Goal: Navigation & Orientation: Locate item on page

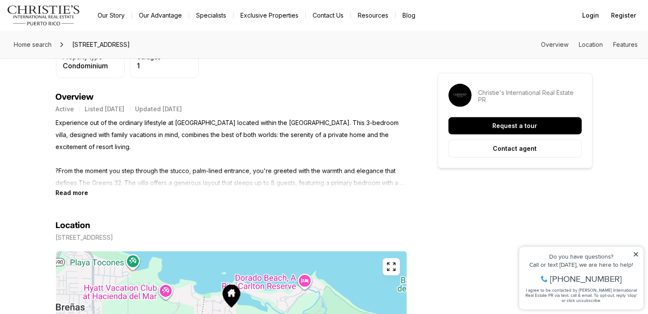
scroll to position [473, 0]
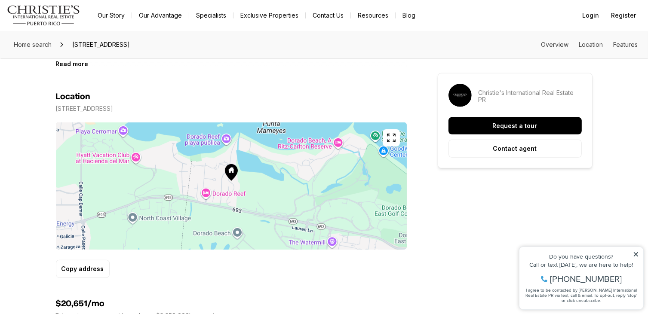
drag, startPoint x: 217, startPoint y: 173, endPoint x: 272, endPoint y: 176, distance: 55.2
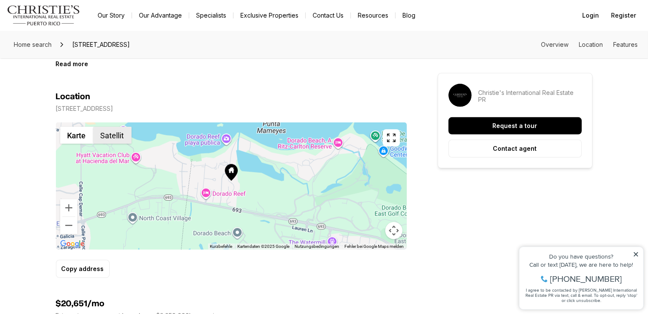
click at [115, 131] on button "Satellit" at bounding box center [112, 135] width 38 height 17
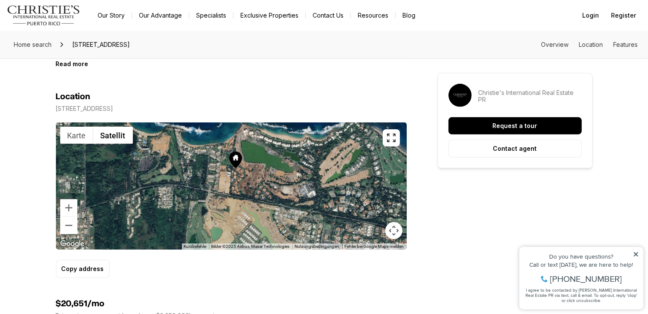
drag, startPoint x: 243, startPoint y: 181, endPoint x: 243, endPoint y: 171, distance: 9.9
click at [246, 169] on div at bounding box center [231, 186] width 351 height 127
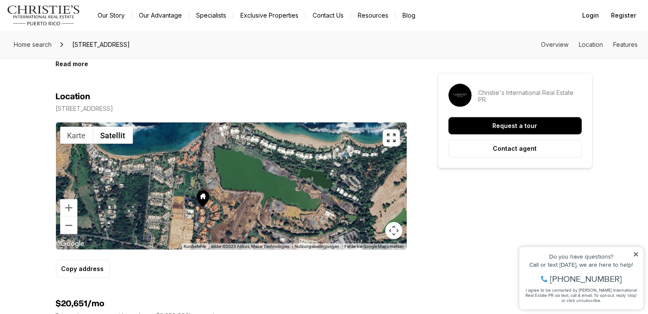
drag, startPoint x: 246, startPoint y: 169, endPoint x: 282, endPoint y: 218, distance: 60.2
click at [282, 223] on div at bounding box center [231, 186] width 351 height 127
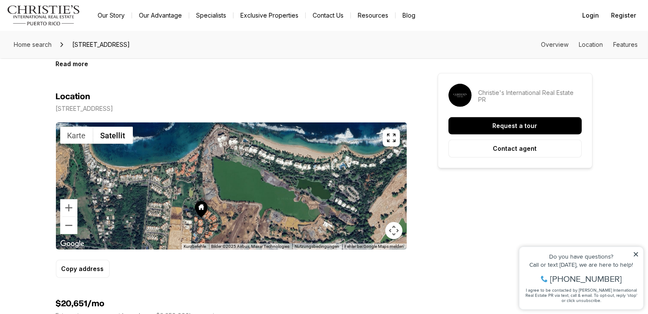
drag, startPoint x: 257, startPoint y: 176, endPoint x: 253, endPoint y: 193, distance: 17.1
click at [254, 197] on div at bounding box center [231, 186] width 351 height 127
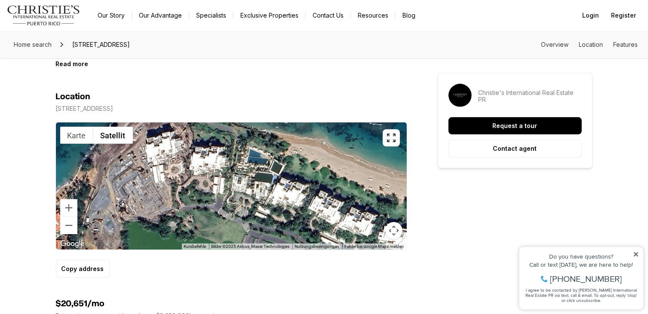
drag, startPoint x: 276, startPoint y: 175, endPoint x: 302, endPoint y: 232, distance: 62.6
click at [302, 232] on div at bounding box center [231, 186] width 351 height 127
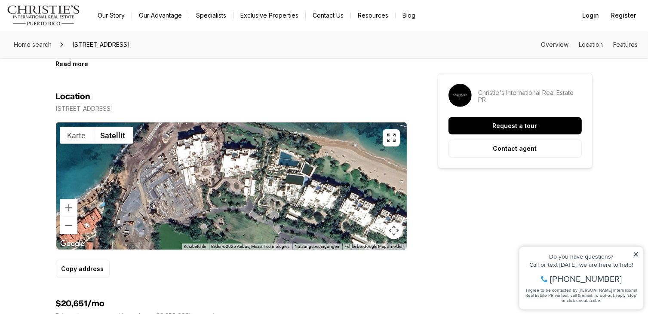
drag, startPoint x: 188, startPoint y: 179, endPoint x: 211, endPoint y: 175, distance: 22.6
click at [211, 175] on div at bounding box center [231, 186] width 351 height 127
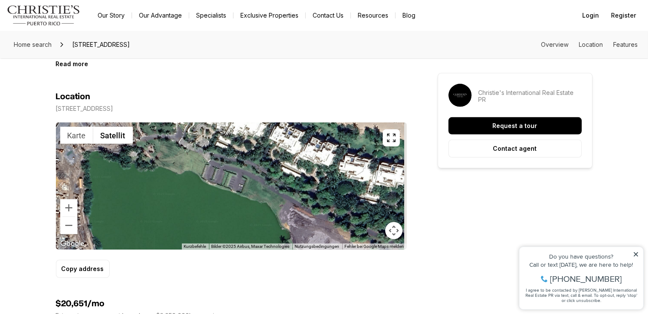
drag, startPoint x: 297, startPoint y: 167, endPoint x: 272, endPoint y: 152, distance: 29.1
click at [272, 152] on div at bounding box center [231, 186] width 351 height 127
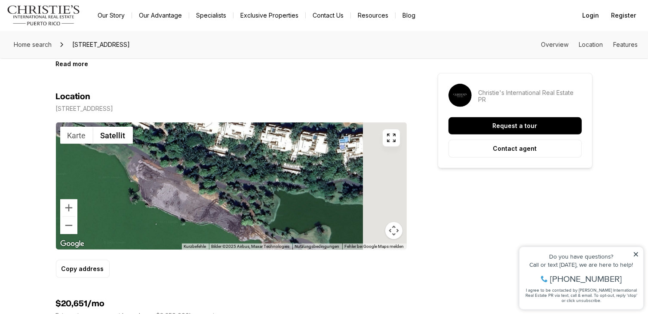
drag, startPoint x: 316, startPoint y: 181, endPoint x: 161, endPoint y: 133, distance: 161.7
click at [161, 133] on div at bounding box center [231, 186] width 351 height 127
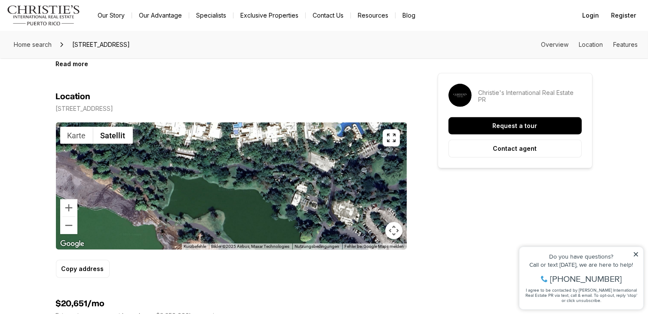
drag, startPoint x: 345, startPoint y: 178, endPoint x: 243, endPoint y: 163, distance: 102.2
click at [243, 163] on div at bounding box center [231, 186] width 351 height 127
